Goal: Navigation & Orientation: Understand site structure

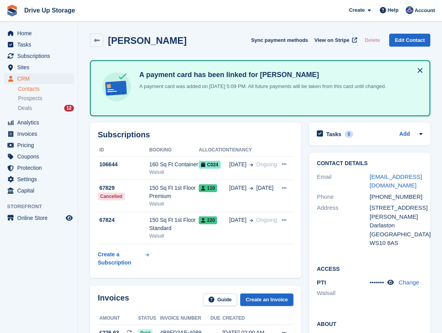
scroll to position [235, 0]
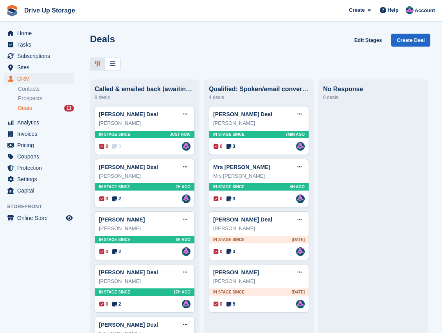
scroll to position [146, 0]
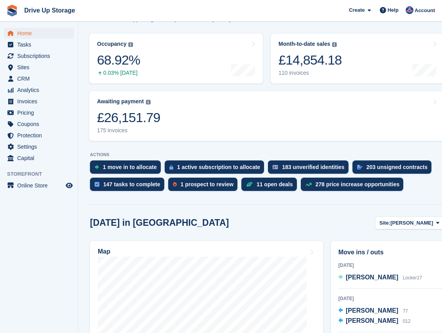
scroll to position [104, 0]
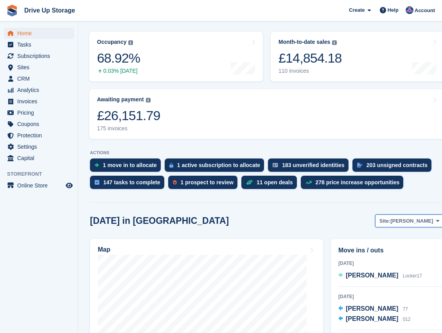
click at [441, 225] on button "Site: Stroud" at bounding box center [409, 221] width 69 height 13
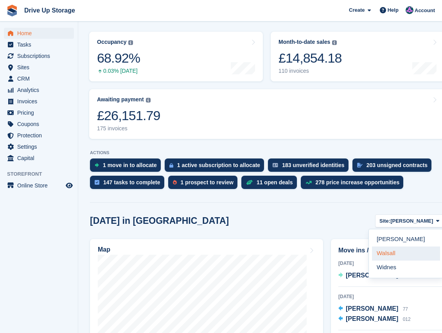
click at [388, 254] on link "Walsall" at bounding box center [406, 254] width 68 height 14
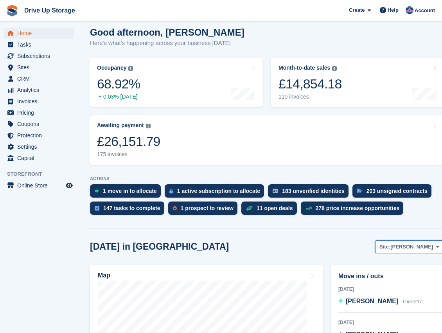
click at [438, 249] on icon at bounding box center [437, 246] width 3 height 5
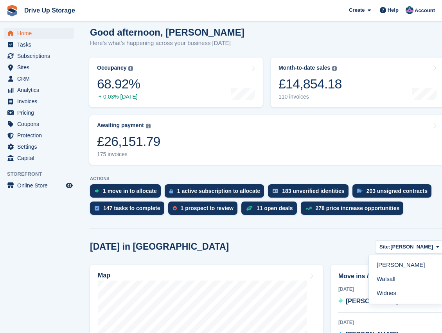
drag, startPoint x: 391, startPoint y: 294, endPoint x: 365, endPoint y: 265, distance: 38.8
click at [390, 294] on link "Widnes" at bounding box center [406, 294] width 68 height 14
